Goal: Transaction & Acquisition: Purchase product/service

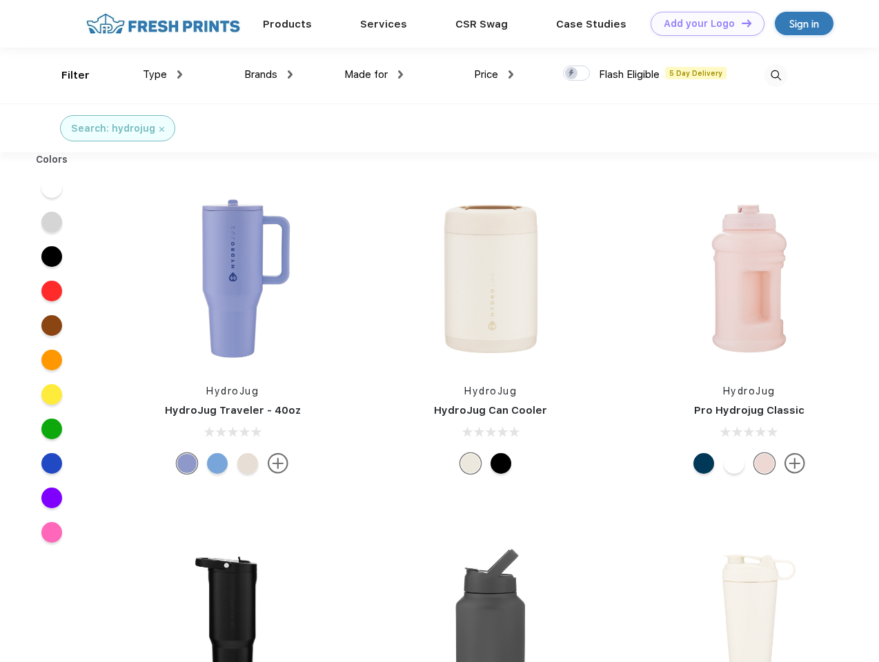
click at [702, 23] on link "Add your Logo Design Tool" at bounding box center [708, 24] width 114 height 24
click at [0, 0] on div "Design Tool" at bounding box center [0, 0] width 0 height 0
click at [740, 23] on link "Add your Logo Design Tool" at bounding box center [708, 24] width 114 height 24
click at [66, 75] on div "Filter" at bounding box center [75, 76] width 28 height 16
click at [163, 75] on span "Type" at bounding box center [155, 74] width 24 height 12
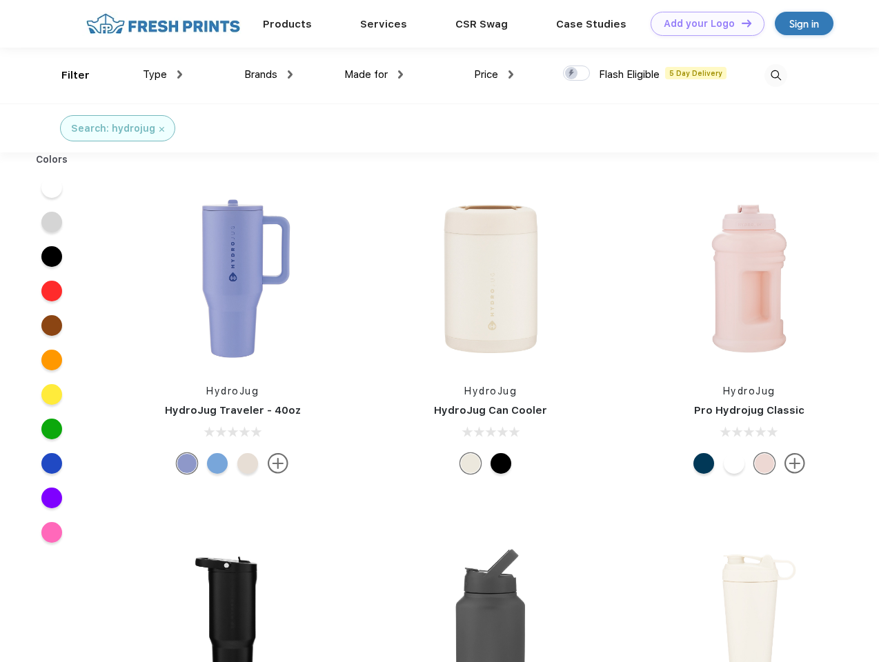
click at [268, 75] on span "Brands" at bounding box center [260, 74] width 33 height 12
click at [374, 75] on span "Made for" at bounding box center [365, 74] width 43 height 12
click at [494, 75] on span "Price" at bounding box center [486, 74] width 24 height 12
click at [577, 74] on div at bounding box center [576, 73] width 27 height 15
click at [572, 74] on input "checkbox" at bounding box center [567, 69] width 9 height 9
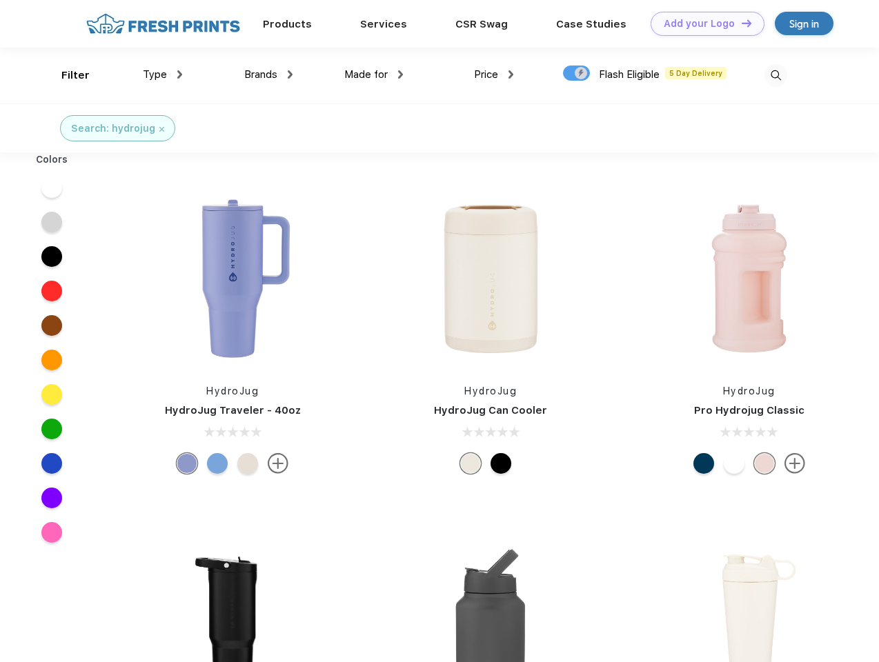
click at [776, 75] on img at bounding box center [776, 75] width 23 height 23
